Goal: Task Accomplishment & Management: Complete application form

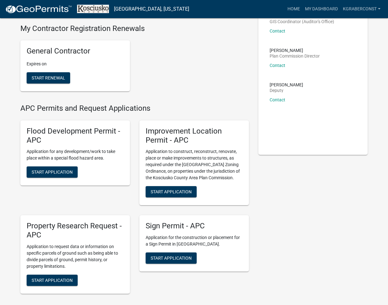
scroll to position [59, 0]
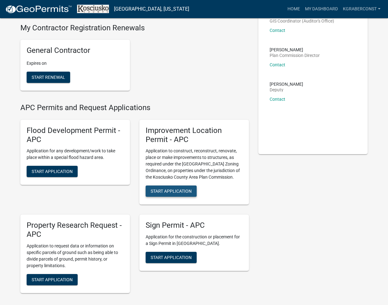
click at [186, 189] on span "Start Application" at bounding box center [171, 191] width 41 height 5
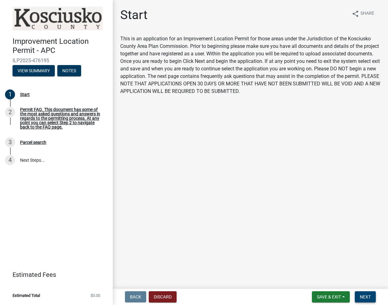
click at [368, 297] on span "Next" at bounding box center [365, 296] width 11 height 5
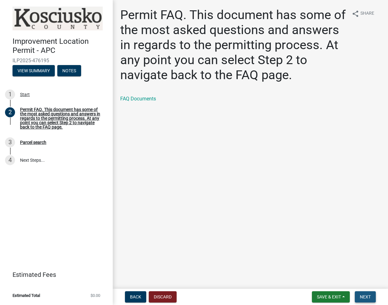
click at [360, 297] on span "Next" at bounding box center [365, 296] width 11 height 5
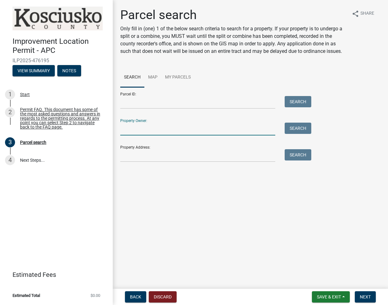
click at [136, 133] on input "Property Owner:" at bounding box center [197, 129] width 155 height 13
type input "[PERSON_NAME]"
click at [301, 130] on button "Search" at bounding box center [297, 128] width 27 height 11
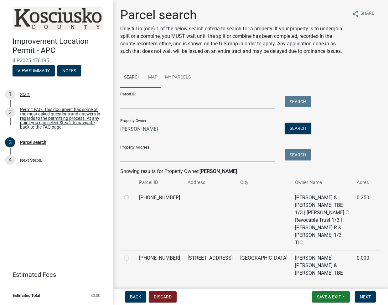
click at [154, 78] on link "Map" at bounding box center [152, 78] width 17 height 20
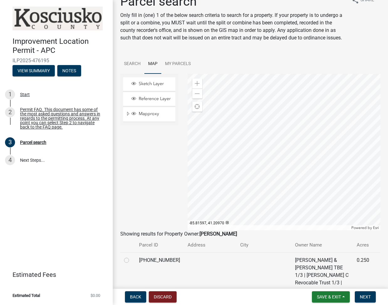
scroll to position [14, 0]
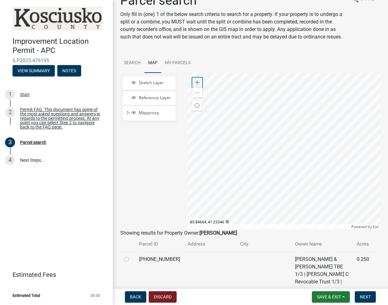
click at [202, 83] on div "Zoom in" at bounding box center [197, 83] width 10 height 10
click at [196, 81] on span at bounding box center [197, 82] width 5 height 5
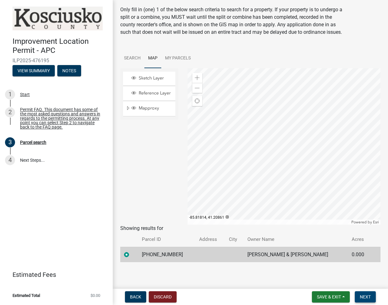
scroll to position [0, 0]
click at [365, 295] on span "Next" at bounding box center [365, 296] width 11 height 5
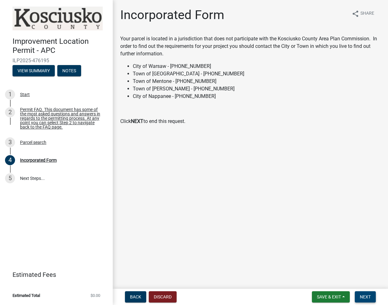
click at [365, 299] on span "Next" at bounding box center [365, 296] width 11 height 5
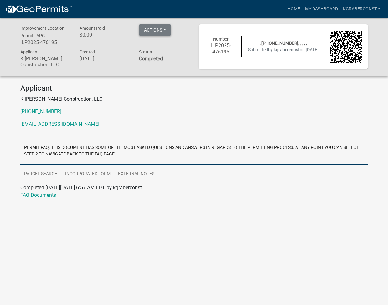
click at [151, 30] on button "Actions" at bounding box center [155, 29] width 32 height 11
click at [127, 34] on h6 "$0.00" at bounding box center [104, 35] width 50 height 6
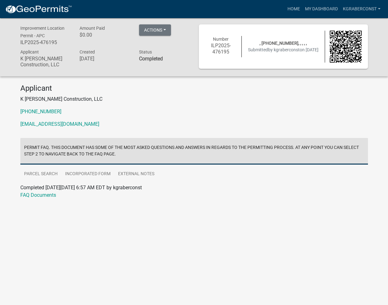
click at [215, 148] on link "Permit FAQ. This document has some of the most asked questions and answers in r…" at bounding box center [193, 151] width 347 height 27
click at [65, 145] on link "Permit FAQ. This document has some of the most asked questions and answers in r…" at bounding box center [193, 151] width 347 height 27
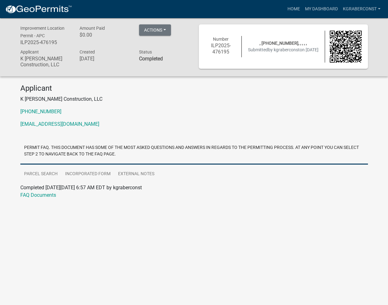
click at [62, 161] on link "Permit FAQ. This document has some of the most asked questions and answers in r…" at bounding box center [193, 151] width 347 height 27
click at [78, 174] on link "Incorporated Form" at bounding box center [87, 174] width 53 height 20
